Goal: Transaction & Acquisition: Obtain resource

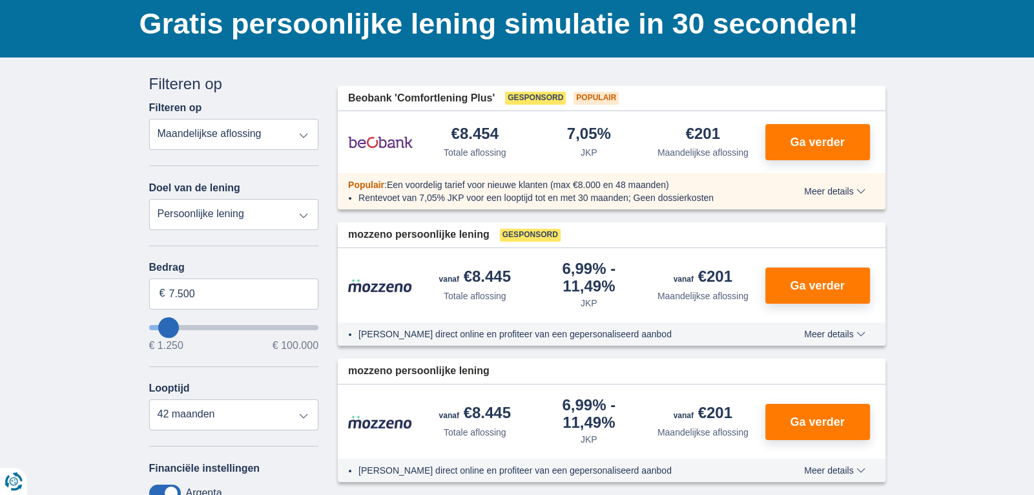
scroll to position [96, 0]
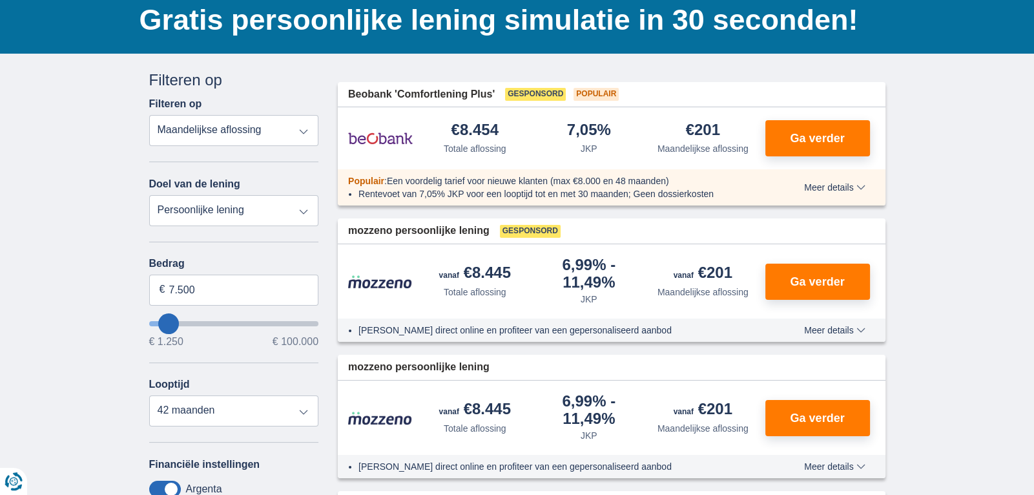
type input "25.250"
type input "25250"
select select "120"
type input "25250"
click at [194, 321] on input "wantToBorrow" at bounding box center [234, 323] width 170 height 5
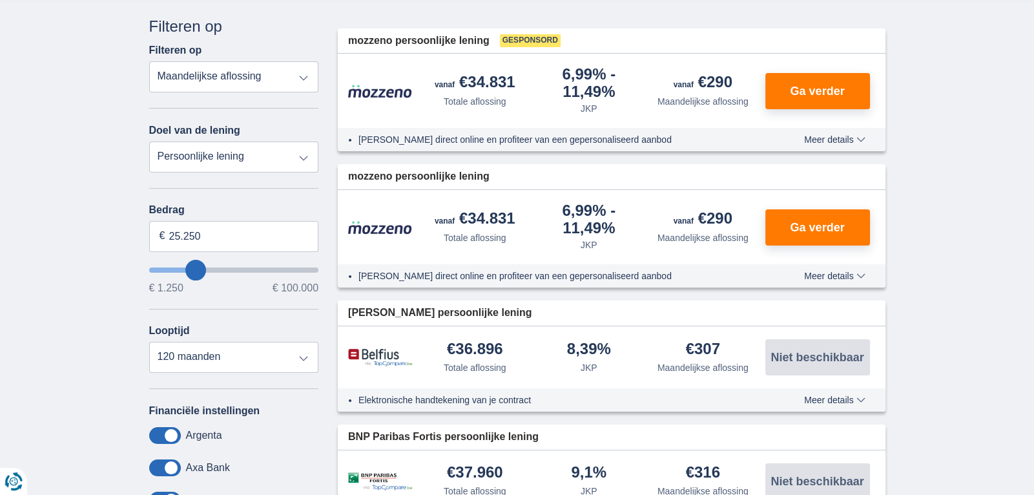
scroll to position [144, 0]
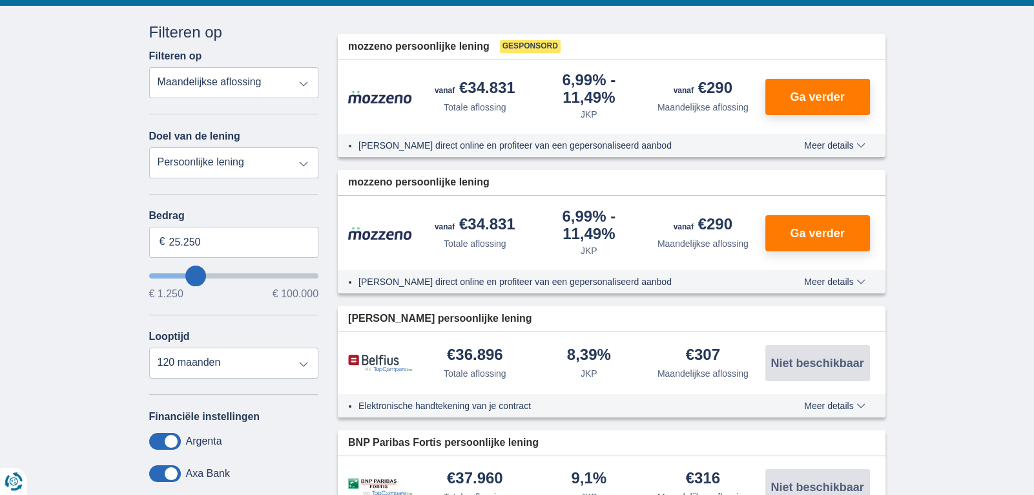
type input "16.250"
type input "16250"
select select "84"
type input "16250"
click at [181, 274] on input "wantToBorrow" at bounding box center [234, 275] width 170 height 5
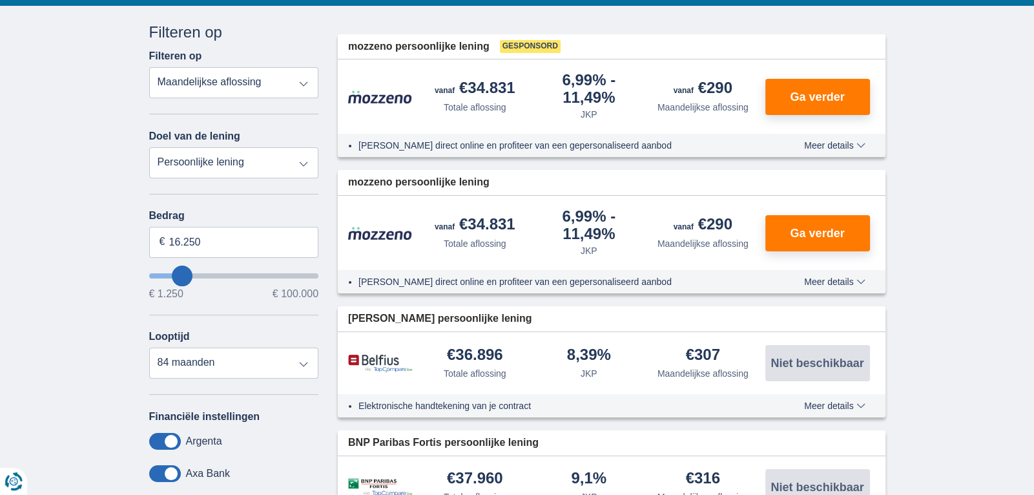
scroll to position [0, 0]
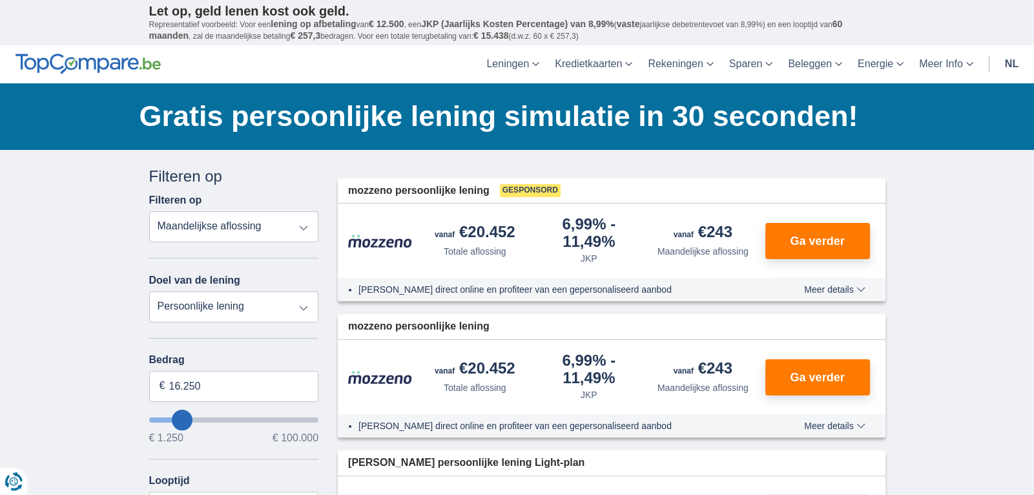
type input "23.250"
type input "23250"
select select "120"
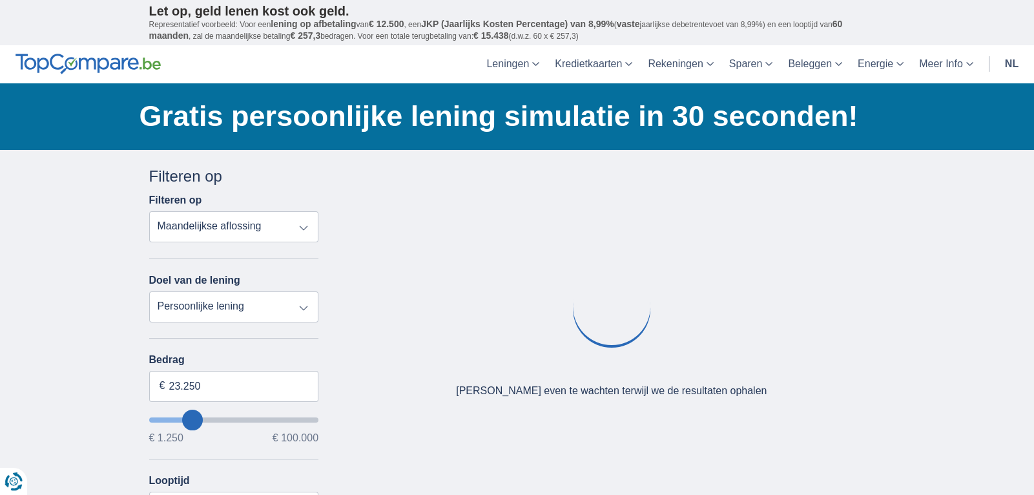
type input "23250"
click at [192, 422] on input "wantToBorrow" at bounding box center [234, 419] width 170 height 5
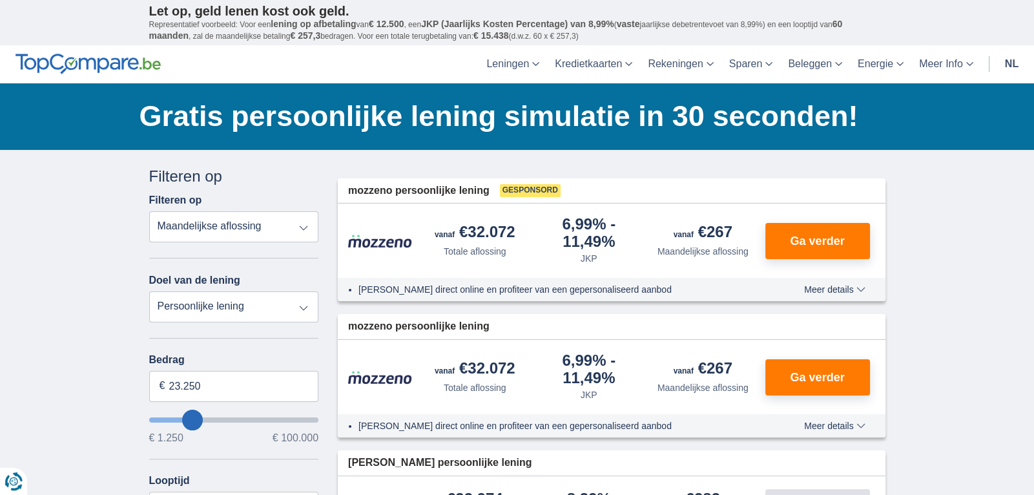
type input "22.250"
type input "21250"
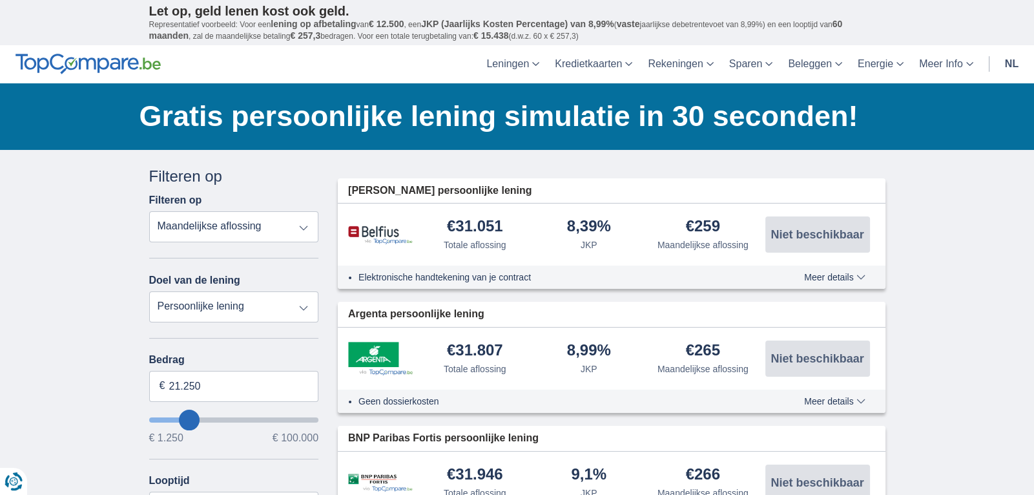
type input "22.250"
type input "22250"
type input "21.250"
type input "20250"
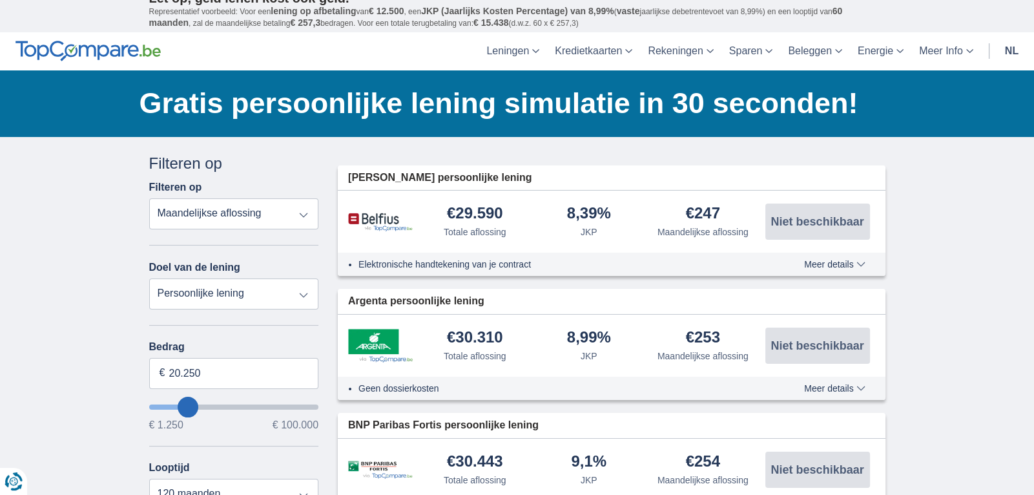
scroll to position [25, 0]
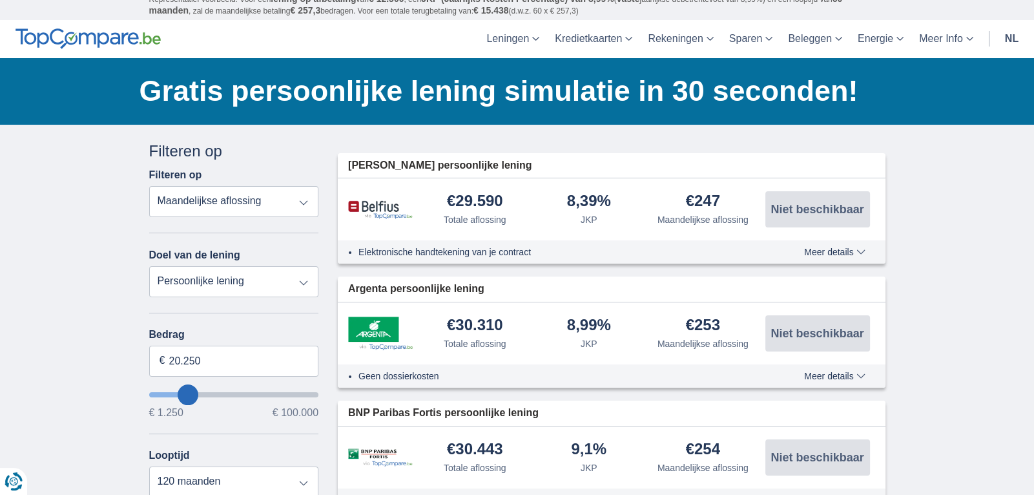
type input "22.250"
type input "22250"
type input "23.250"
type input "23250"
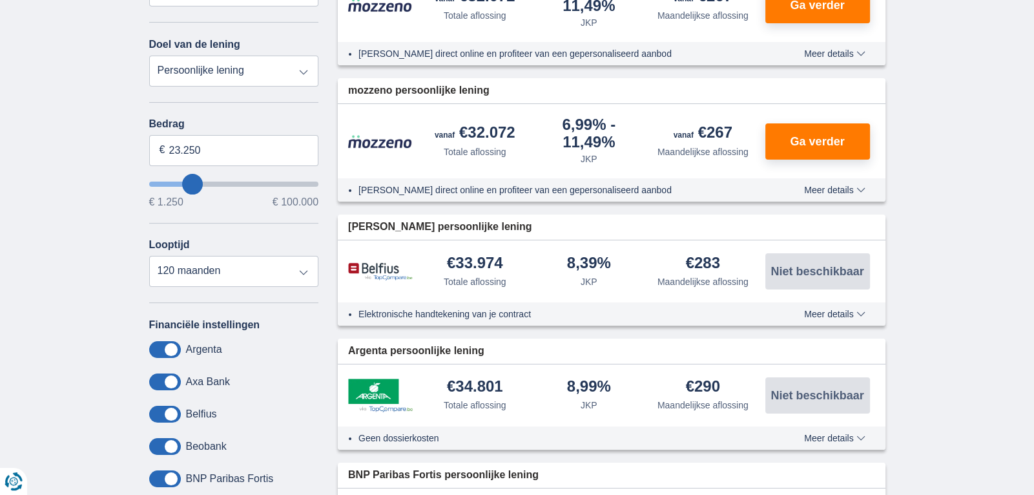
scroll to position [242, 0]
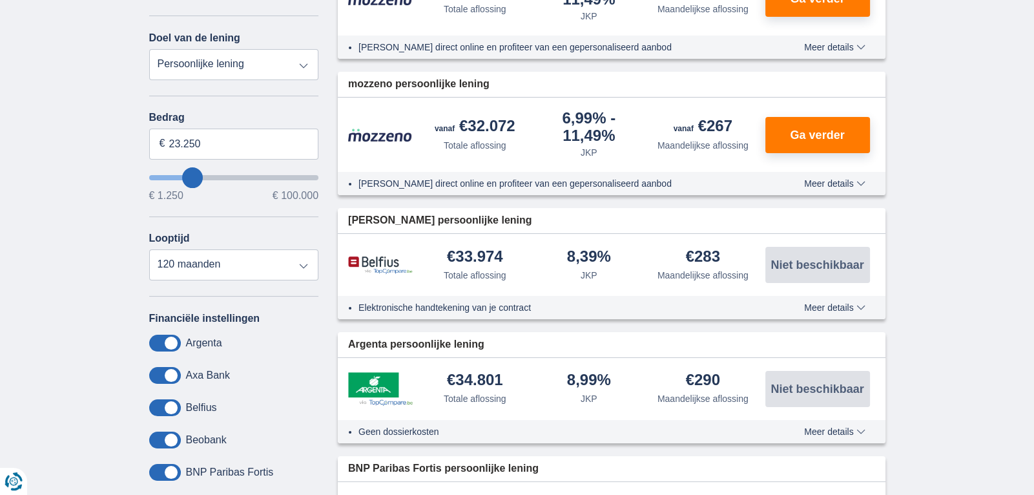
type input "25.250"
type input "26250"
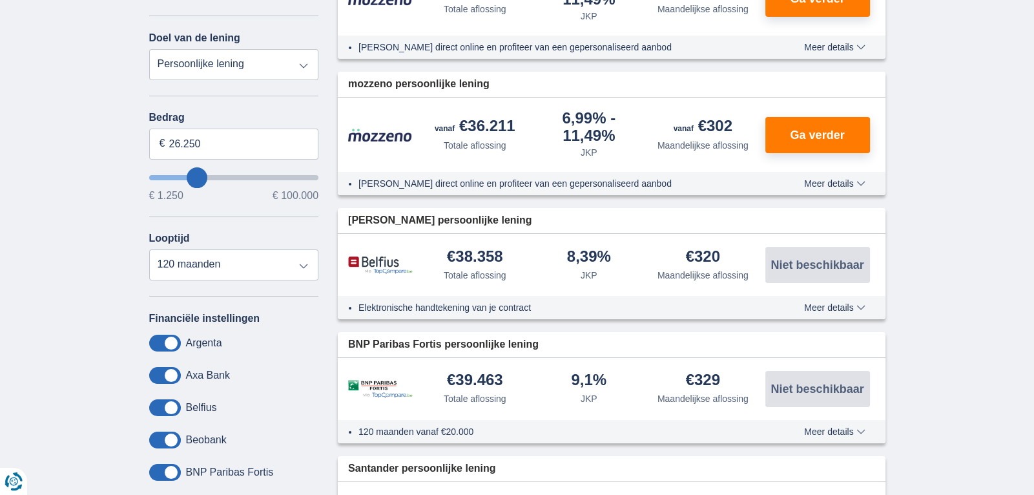
type input "37.250"
type input "37250"
click at [213, 180] on input "wantToBorrow" at bounding box center [234, 177] width 170 height 5
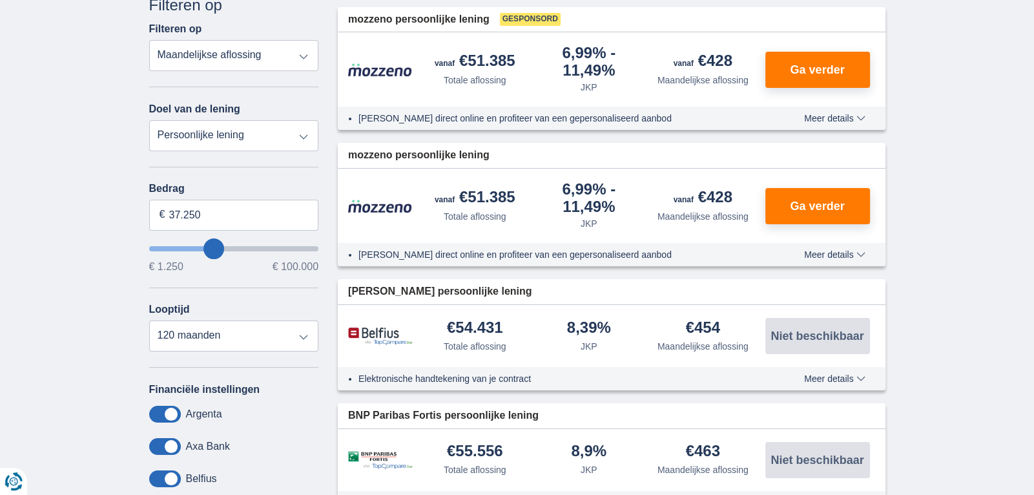
scroll to position [171, 0]
type input "39.250"
type input "39250"
type input "38.250"
type input "38250"
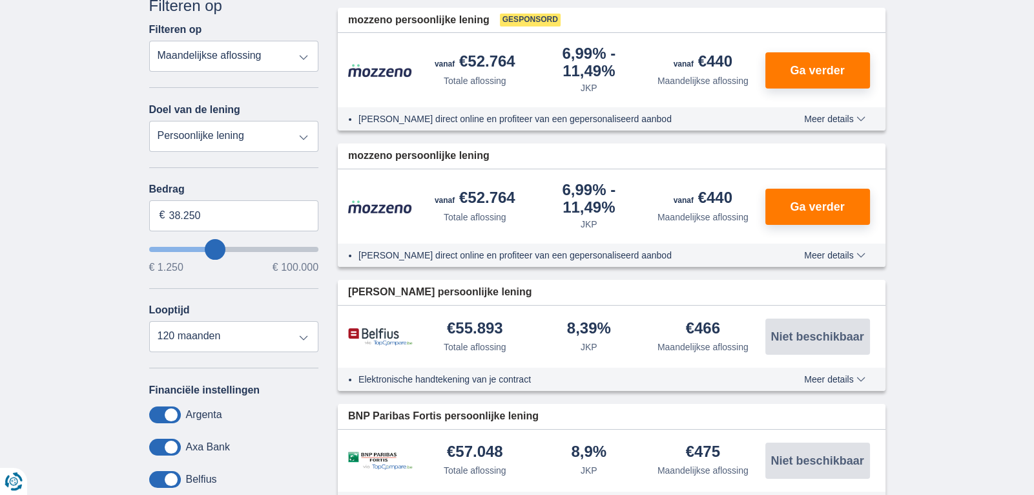
click at [205, 248] on input "wantToBorrow" at bounding box center [234, 249] width 170 height 5
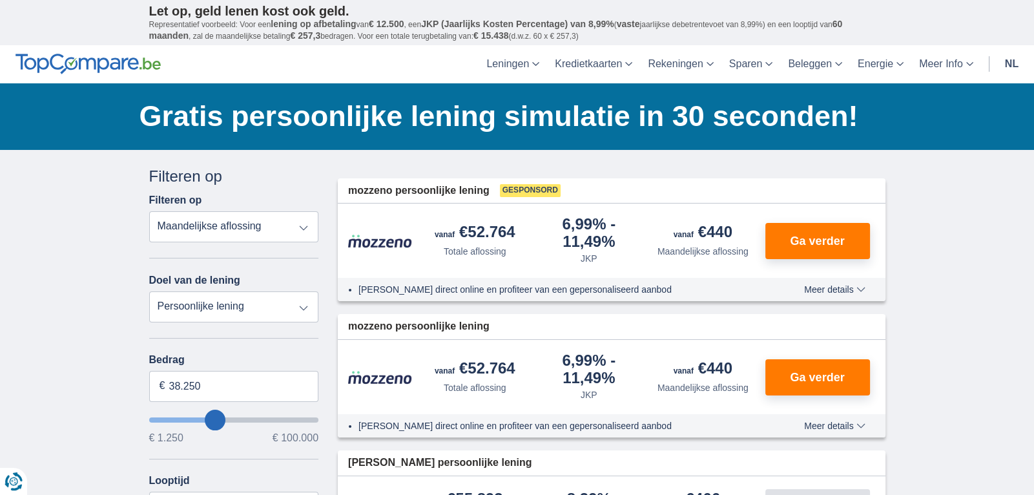
type input "37.250"
type input "37250"
type input "35.250"
type input "34250"
type input "31.250"
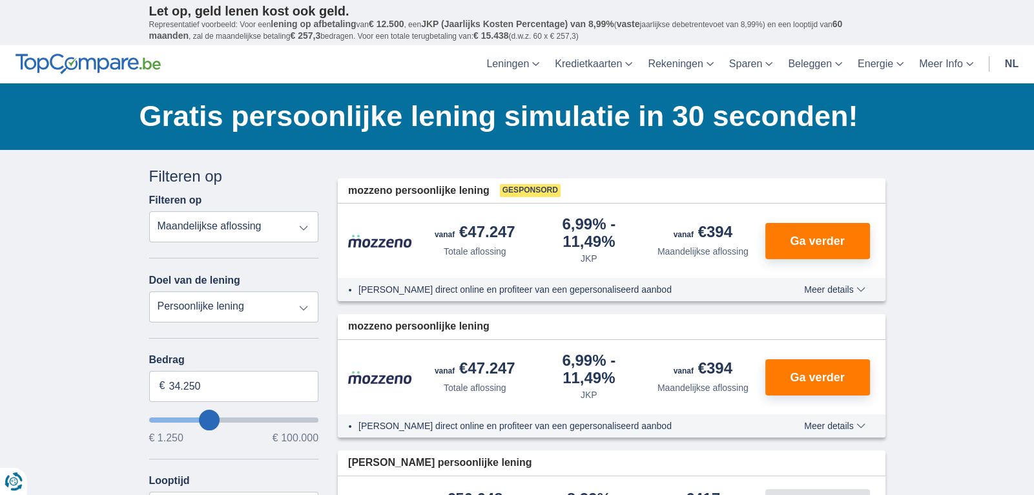
type input "31250"
type input "30.250"
type input "30250"
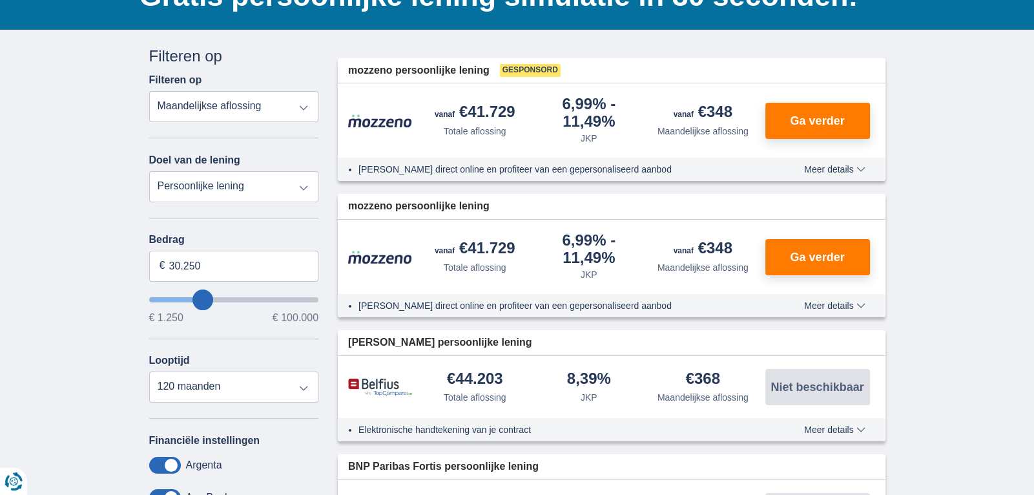
scroll to position [124, 0]
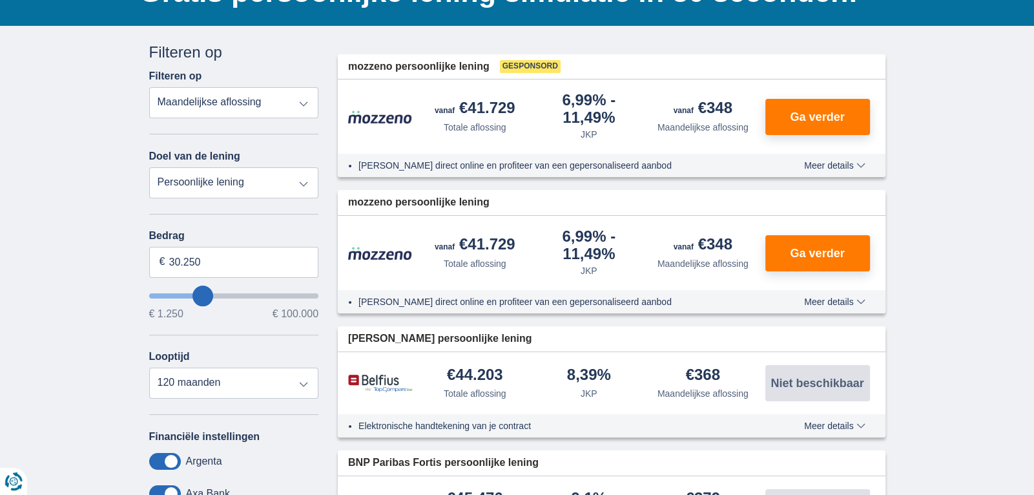
click at [304, 103] on select "Totale aflossing JKP Maandelijkse aflossing" at bounding box center [234, 102] width 170 height 31
click at [36, 174] on div "× widget.non-eligible-application.title widget.non-eligible-application.text no…" at bounding box center [517, 501] width 1034 height 950
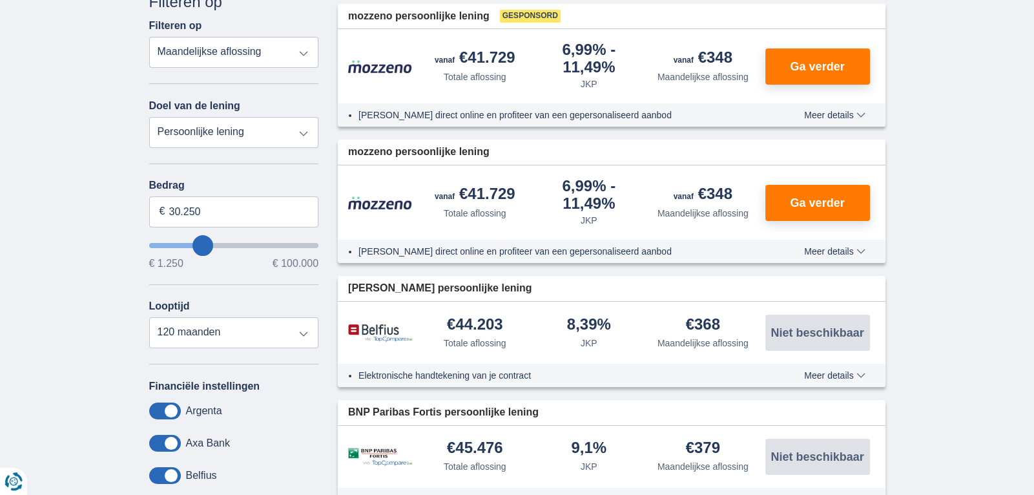
scroll to position [196, 0]
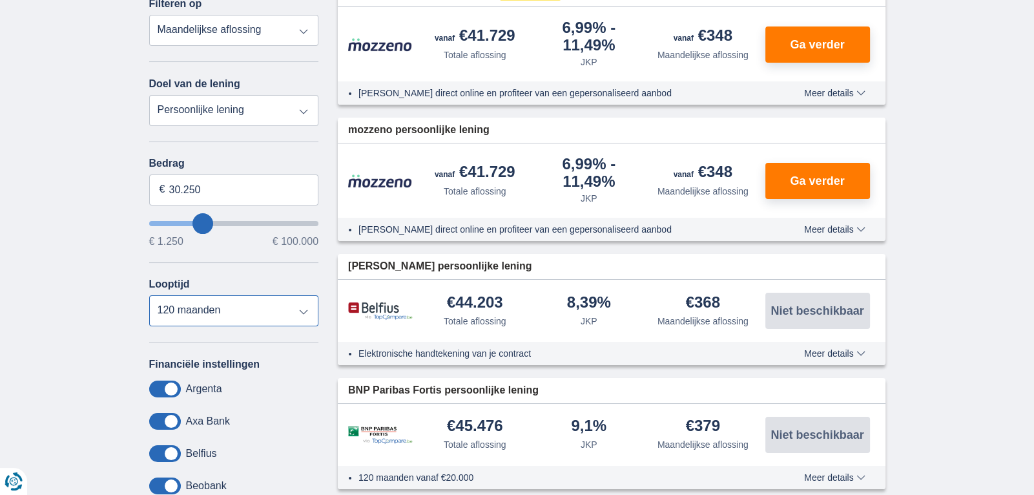
click at [302, 316] on select "12 maanden 18 maanden 24 maanden 30 maanden 36 maanden 42 maanden 48 maanden 60…" at bounding box center [234, 310] width 170 height 31
select select "60"
click at [149, 296] on select "12 maanden 18 maanden 24 maanden 30 maanden 36 maanden 42 maanden 48 maanden 60…" at bounding box center [234, 310] width 170 height 31
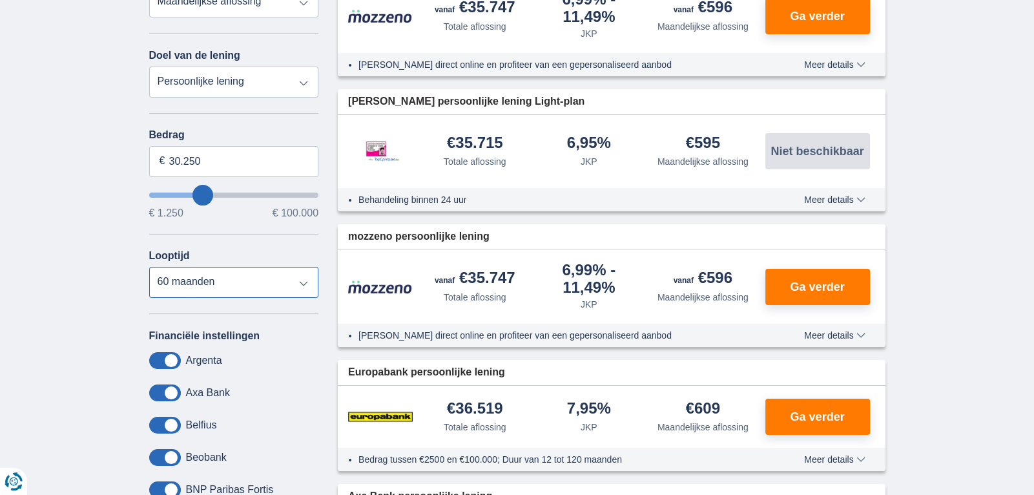
scroll to position [233, 0]
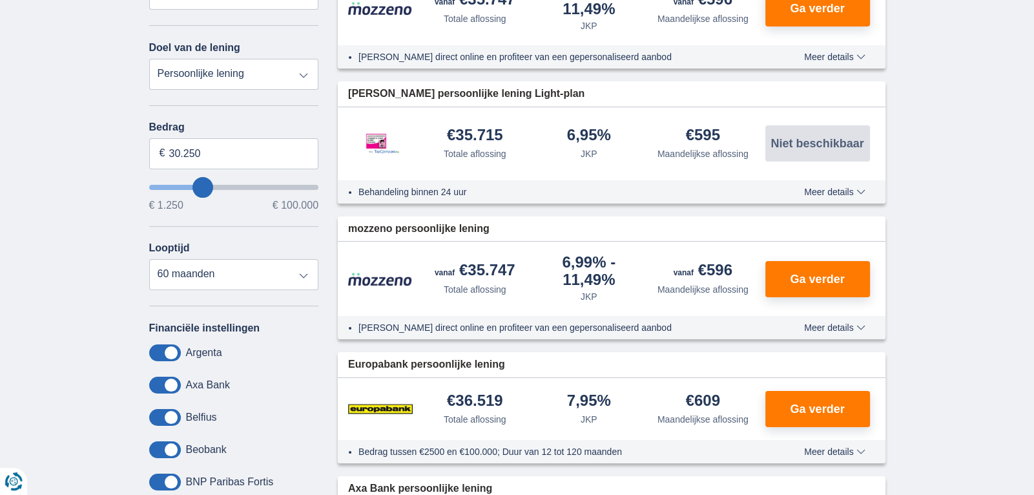
type input "28.250"
type input "28250"
select select "120"
type input "27250"
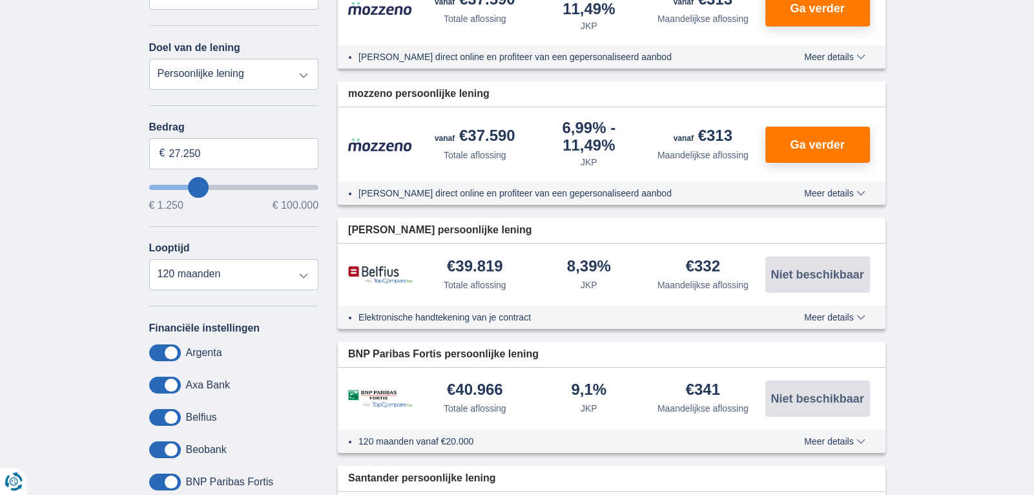
type input "24.250"
type input "23250"
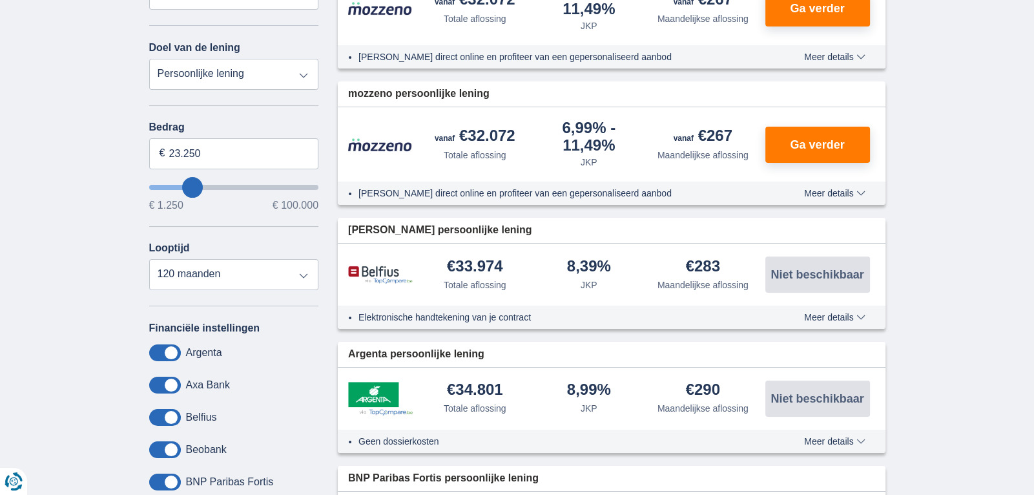
type input "24.250"
type input "24250"
type input "23.250"
type input "23250"
type input "12.250"
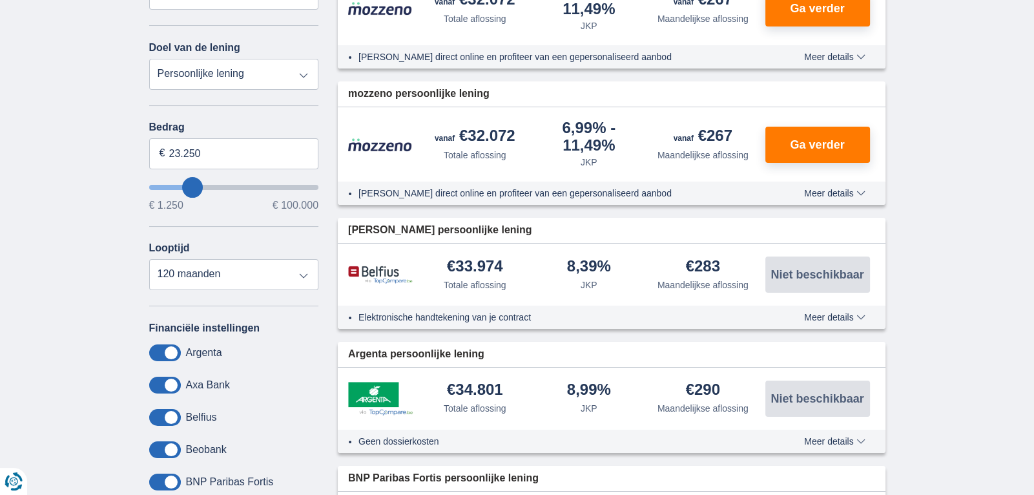
type input "12250"
select select "60"
type input "12250"
click at [176, 187] on input "wantToBorrow" at bounding box center [234, 187] width 170 height 5
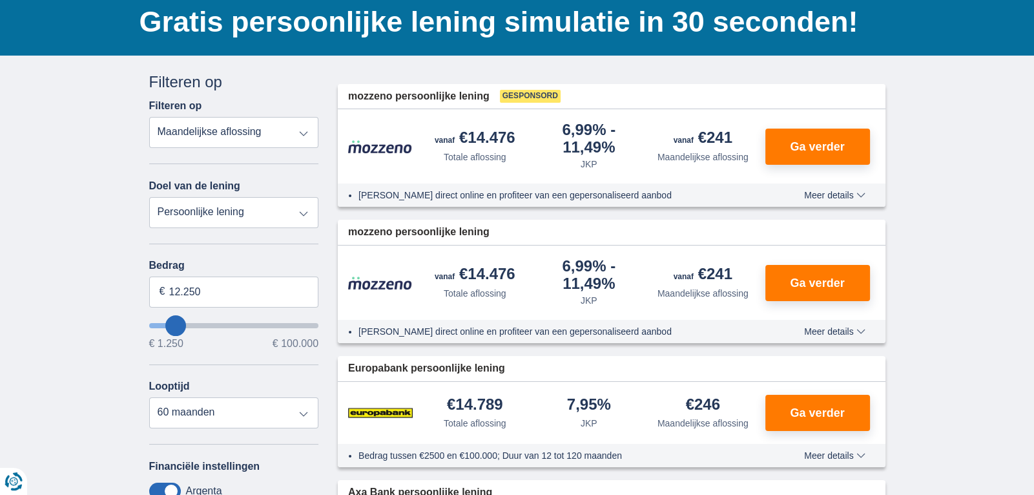
scroll to position [95, 0]
type input "25.250"
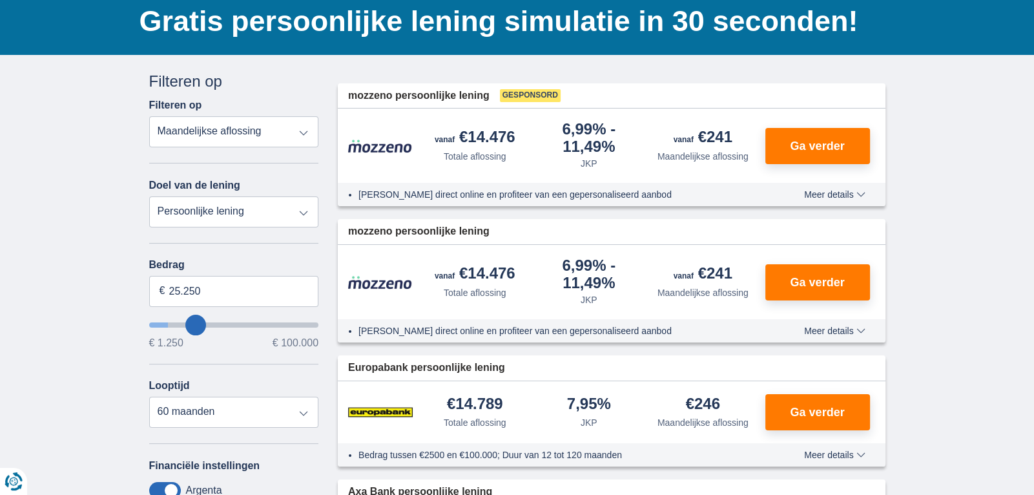
type input "25250"
click at [195, 324] on input "wantToBorrow" at bounding box center [234, 324] width 170 height 5
select select "120"
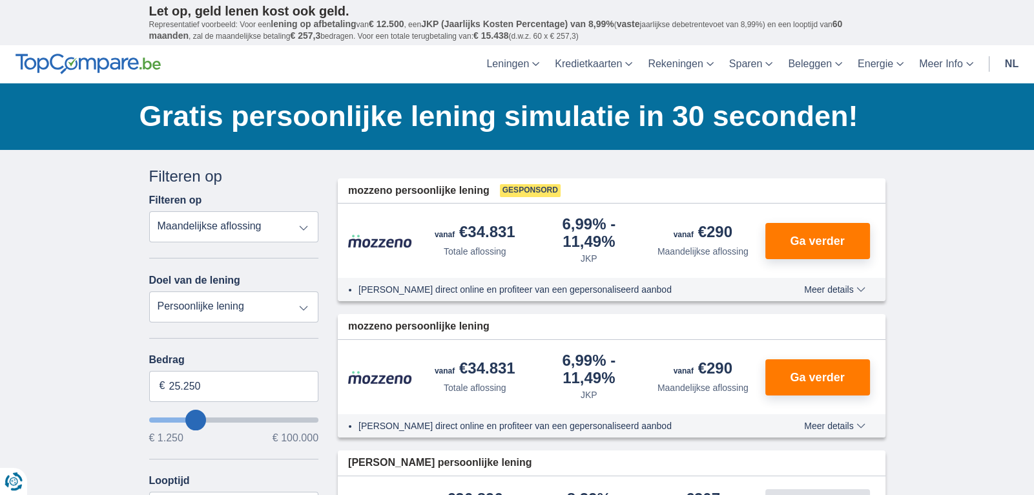
type input "24.250"
type input "24250"
type input "18.250"
type input "18250"
select select "84"
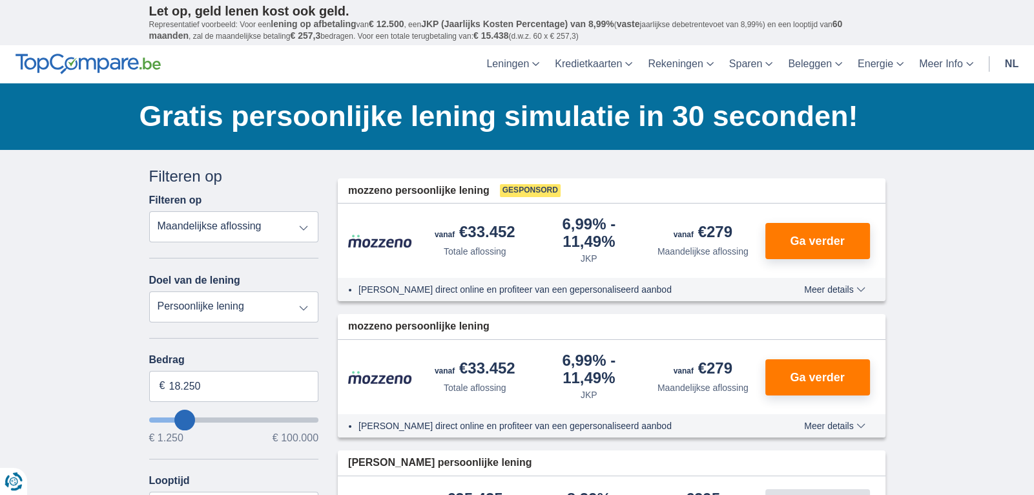
type input "17.250"
type input "17250"
type input "20.250"
type input "20250"
type input "21.250"
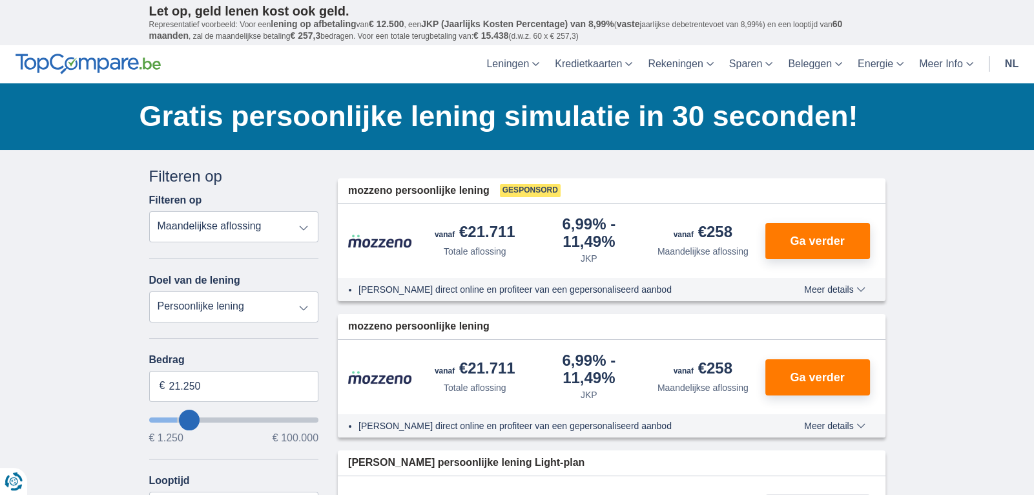
type input "22250"
type input "22.250"
select select "120"
type input "17.250"
type input "17250"
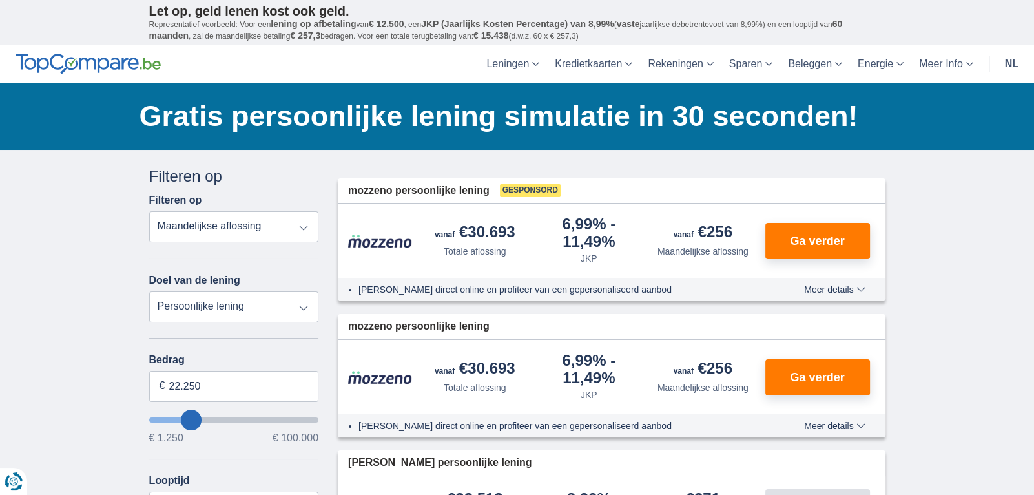
select select "84"
type input "16.250"
type input "15250"
type input "22.250"
type input "22250"
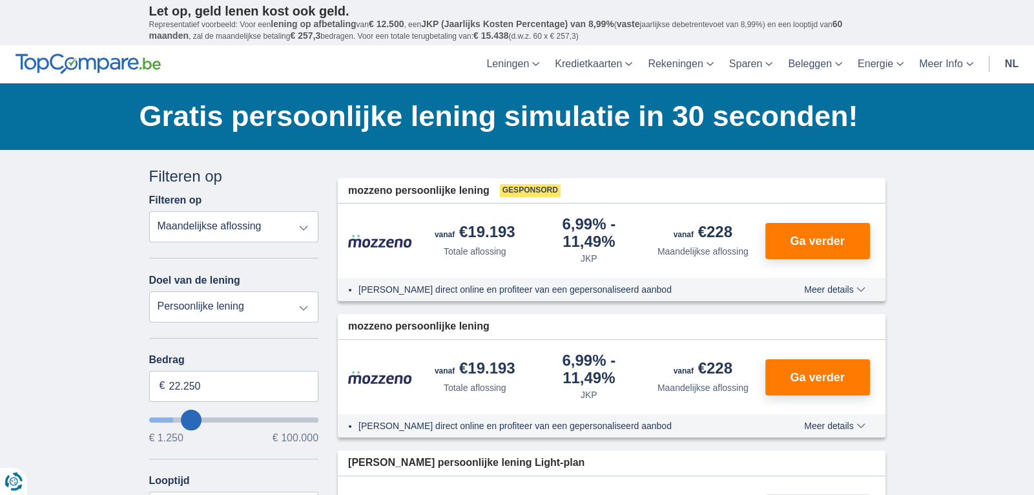
click at [191, 420] on input "wantToBorrow" at bounding box center [234, 419] width 170 height 5
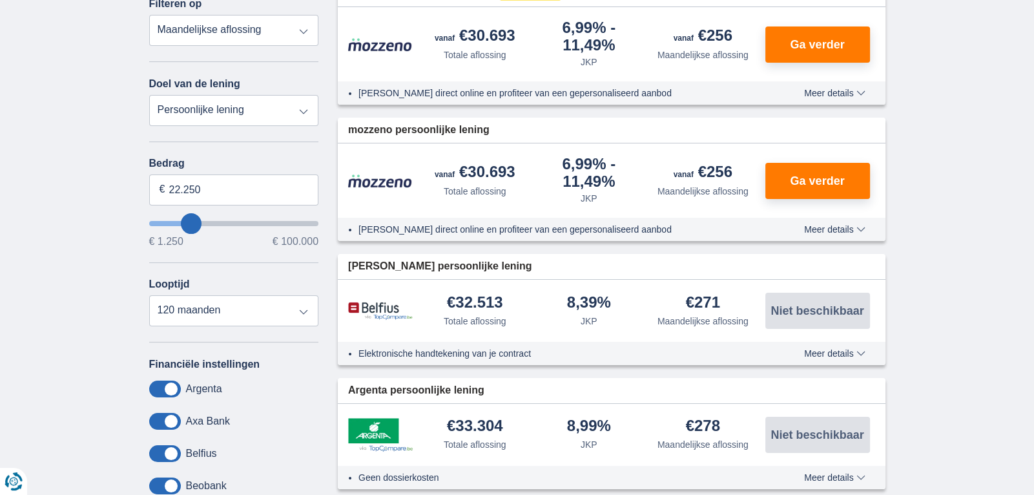
scroll to position [204, 0]
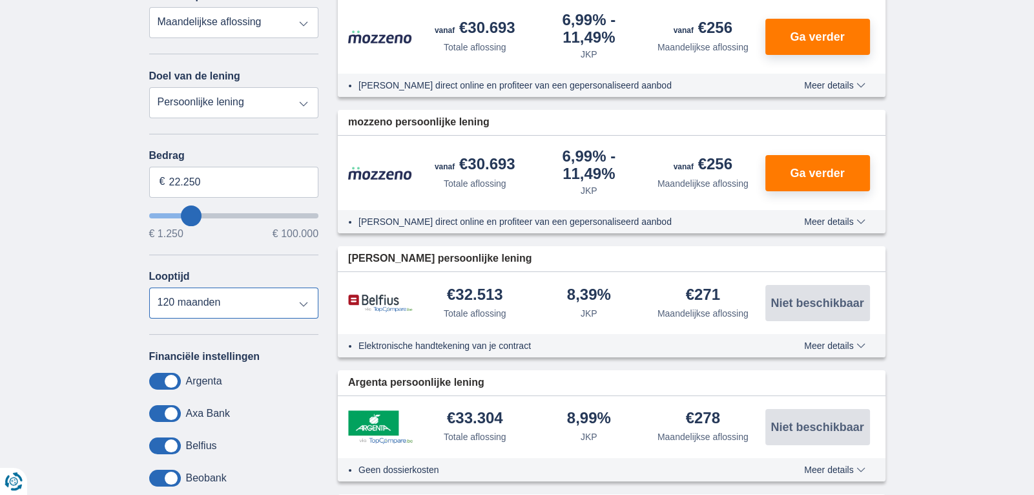
click at [303, 307] on select "12 maanden 18 maanden 24 maanden 30 maanden 36 maanden 42 maanden 48 maanden 60…" at bounding box center [234, 302] width 170 height 31
select select "60"
click at [149, 287] on select "12 maanden 18 maanden 24 maanden 30 maanden 36 maanden 42 maanden 48 maanden 60…" at bounding box center [234, 302] width 170 height 31
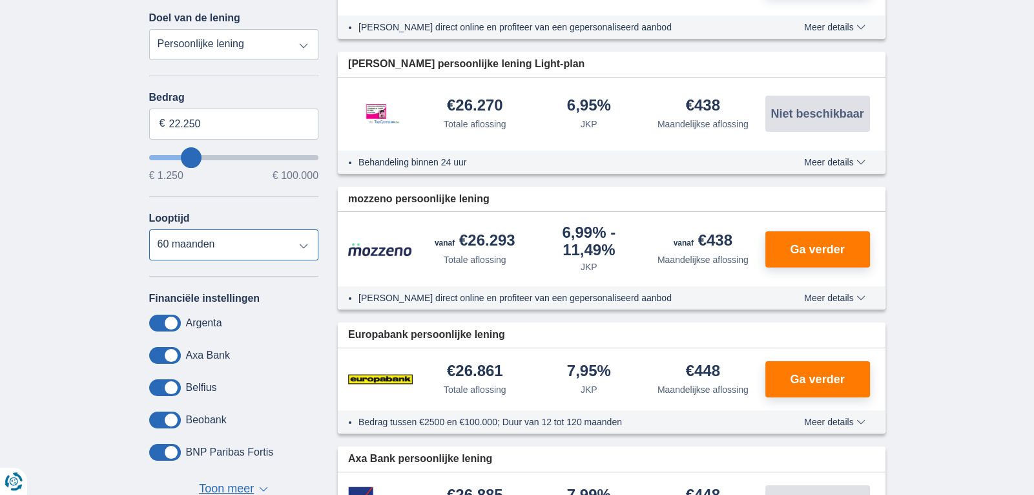
scroll to position [259, 0]
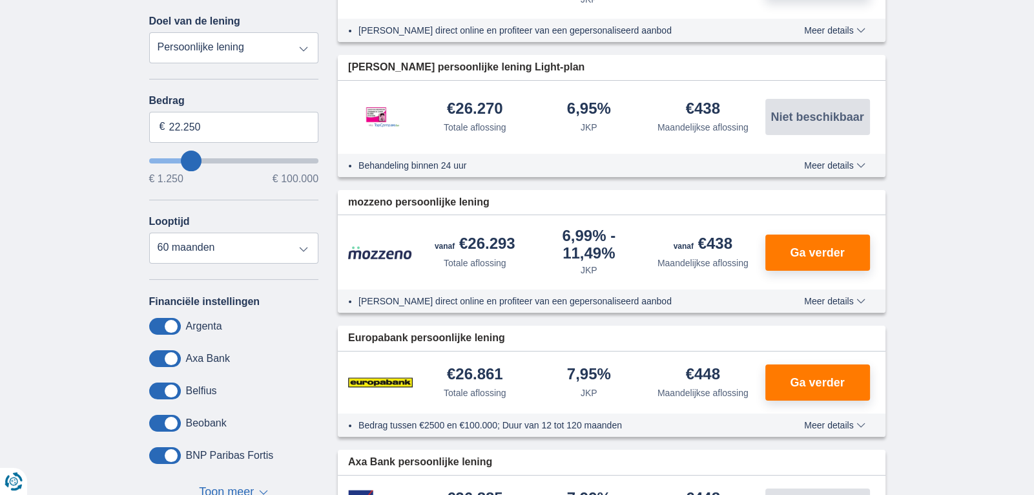
type input "23.250"
type input "23250"
select select "120"
type input "22.250"
type input "22250"
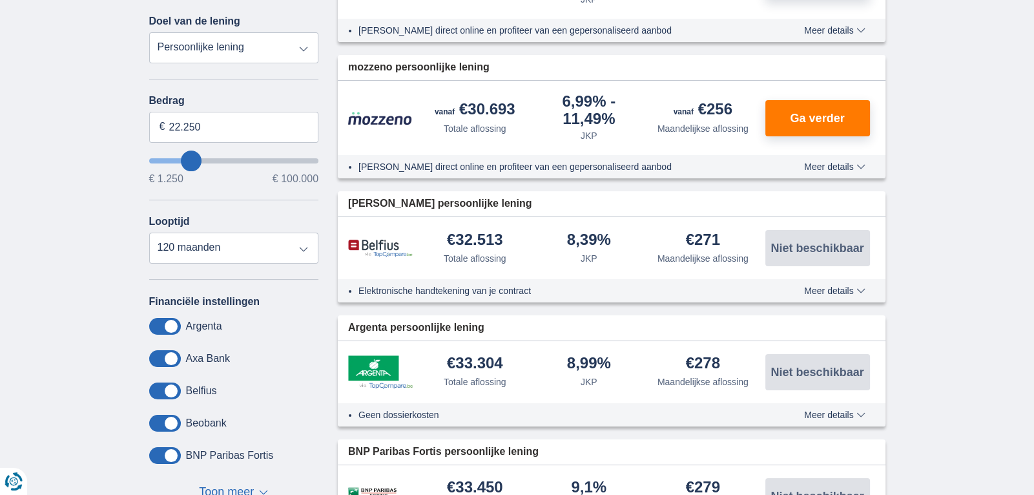
type input "14.250"
type input "14250"
select select "60"
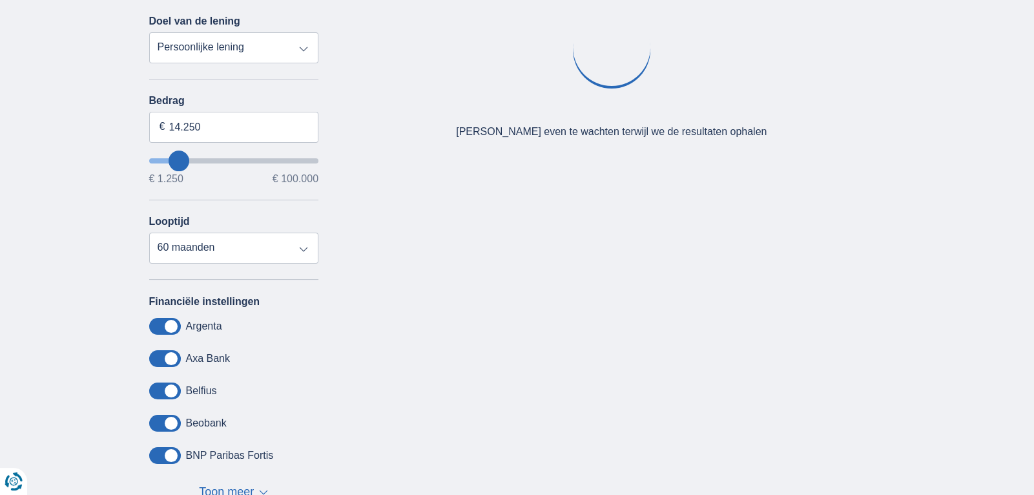
type input "14250"
click at [178, 163] on input "wantToBorrow" at bounding box center [234, 160] width 170 height 5
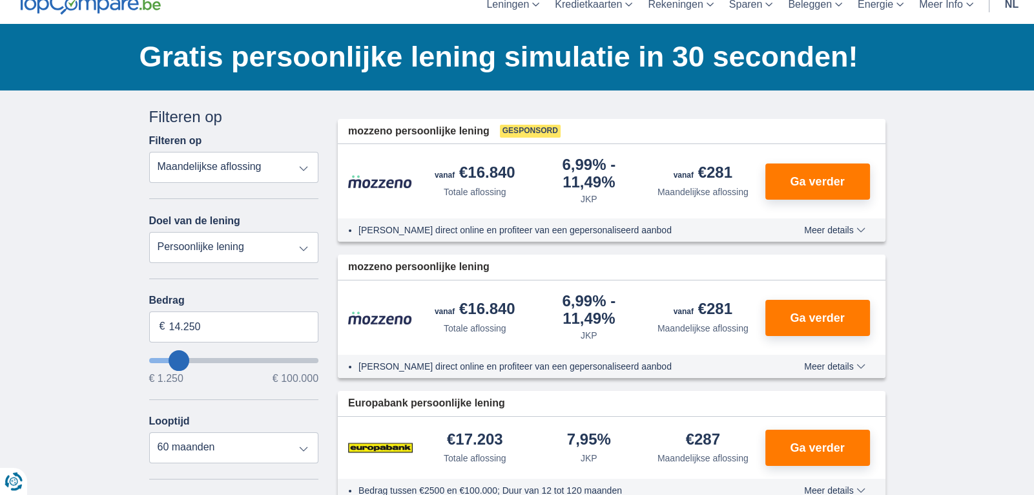
scroll to position [0, 0]
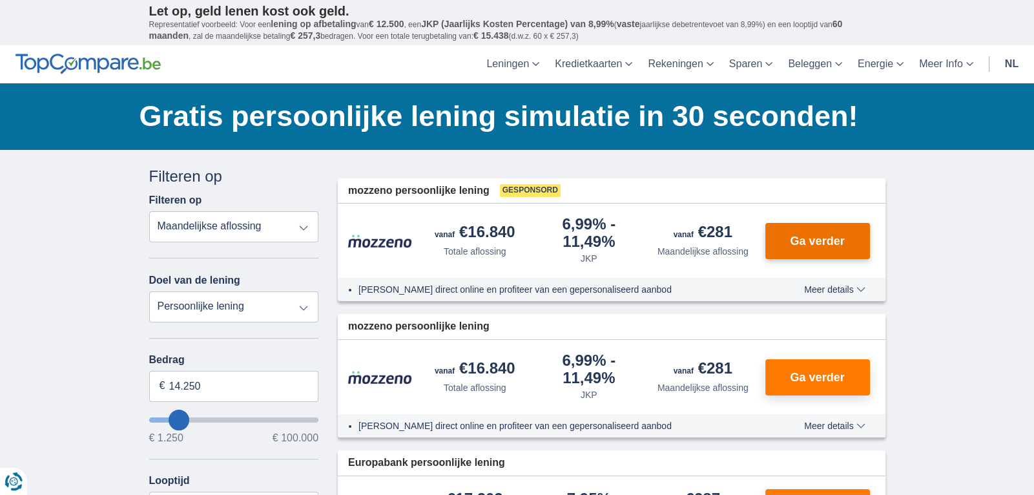
click at [793, 235] on span "Ga verder" at bounding box center [817, 241] width 54 height 12
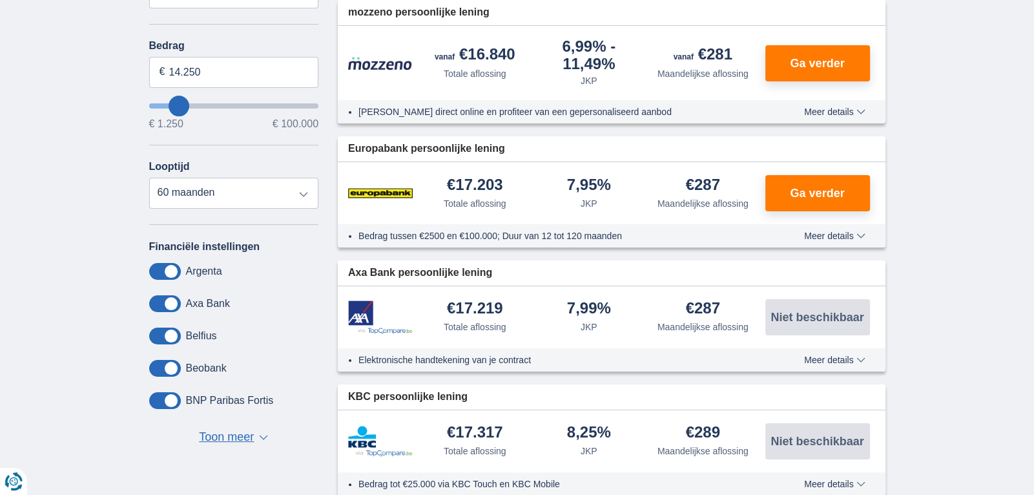
scroll to position [315, 0]
click at [181, 71] on input "14.250" at bounding box center [234, 71] width 170 height 31
type input "10.250"
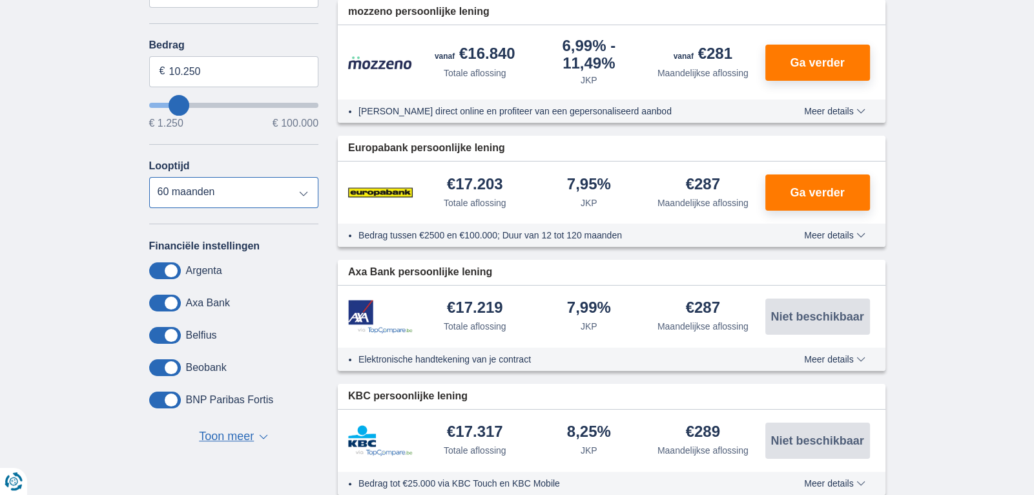
type input "10250"
click at [149, 178] on select "12 maanden 18 maanden 24 maanden 30 maanden 36 maanden 42 maanden 48 maanden 60…" at bounding box center [234, 192] width 170 height 31
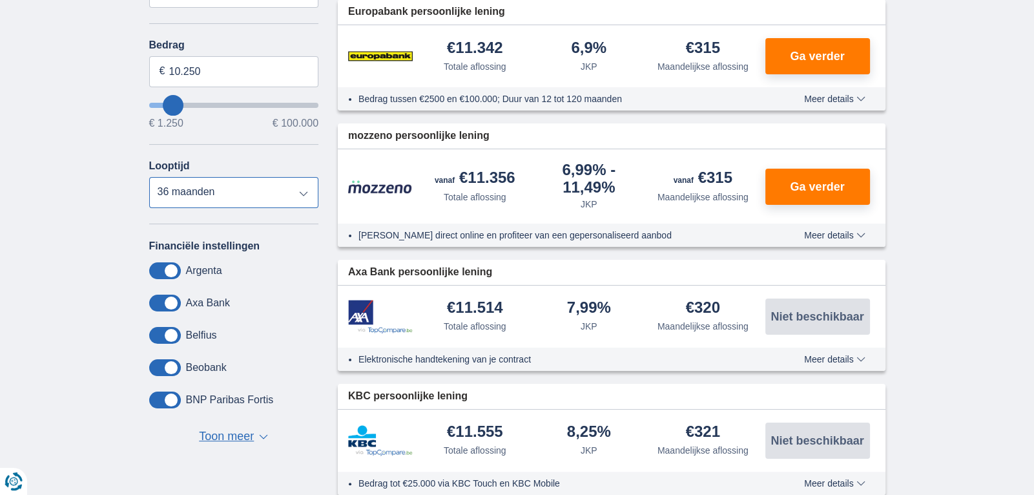
click at [302, 191] on select "12 maanden 18 maanden 24 maanden 30 maanden 36 maanden 42 maanden 48 maanden 60…" at bounding box center [234, 192] width 170 height 31
select select "42"
click at [149, 178] on select "12 maanden 18 maanden 24 maanden 30 maanden 36 maanden 42 maanden 48 maanden 60…" at bounding box center [234, 192] width 170 height 31
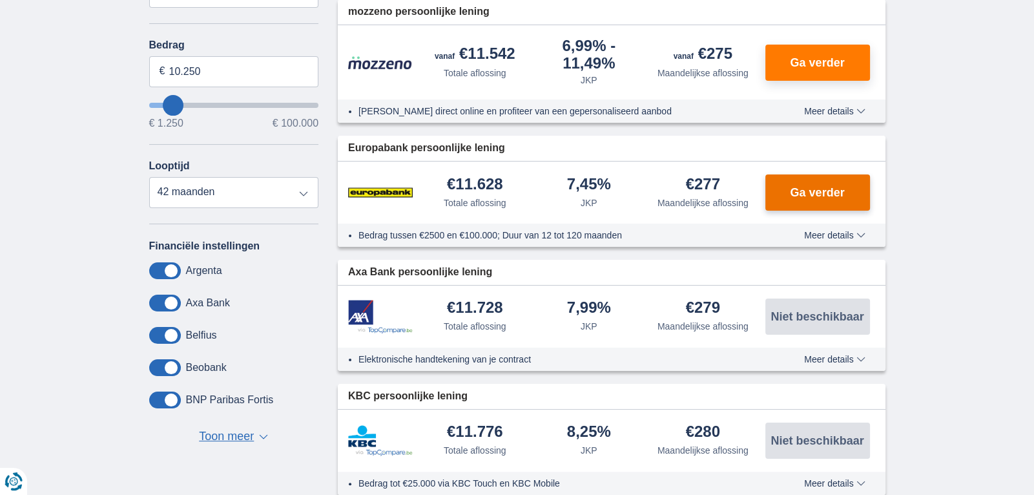
click at [818, 192] on span "Ga verder" at bounding box center [817, 193] width 54 height 12
